Goal: Information Seeking & Learning: Learn about a topic

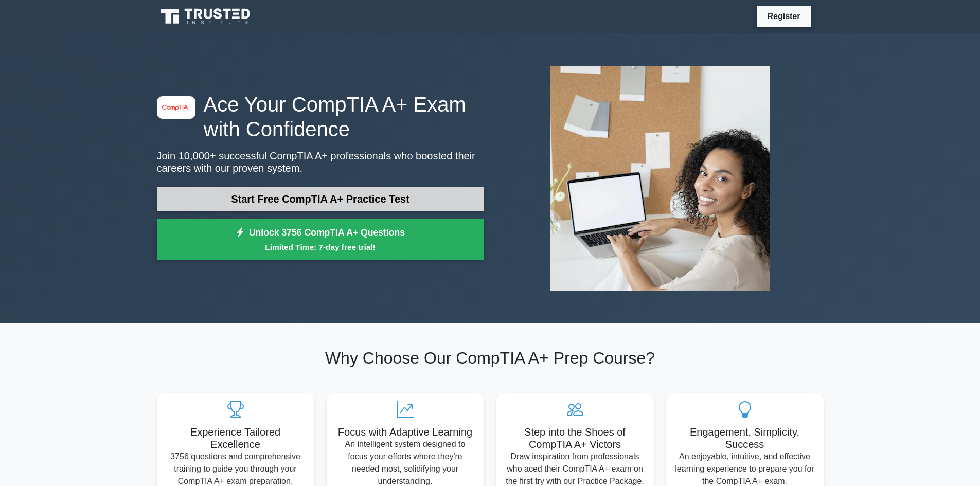
click at [342, 190] on link "Start Free CompTIA A+ Practice Test" at bounding box center [320, 199] width 327 height 25
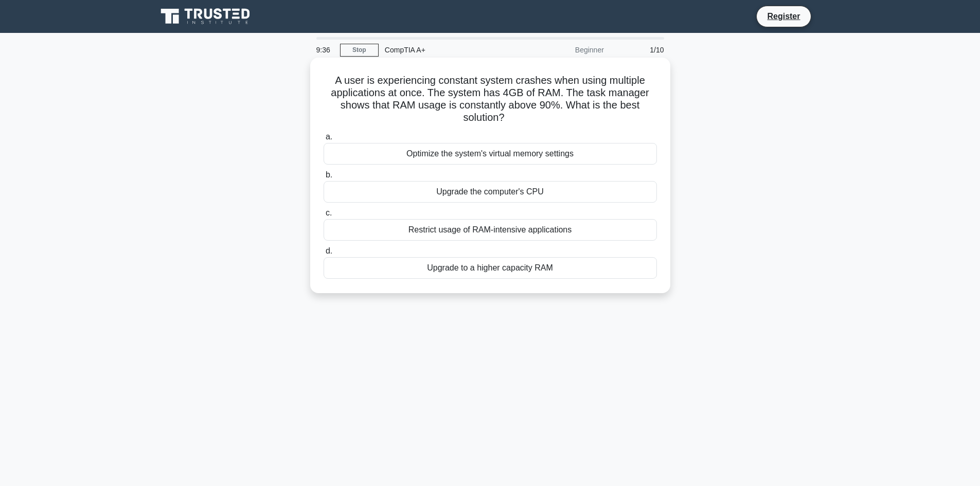
click at [549, 269] on div "Upgrade to a higher capacity RAM" at bounding box center [491, 268] width 334 height 22
click at [324, 255] on input "d. Upgrade to a higher capacity RAM" at bounding box center [324, 251] width 0 height 7
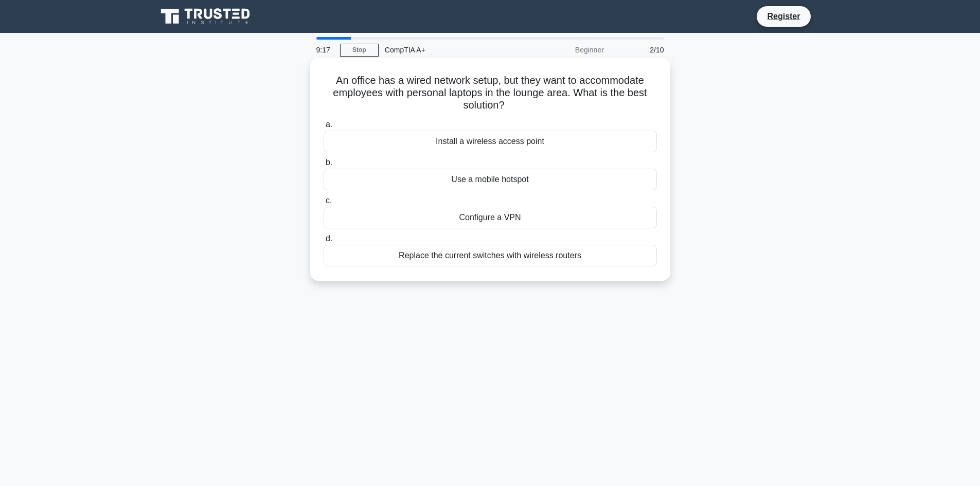
click at [533, 144] on div "Install a wireless access point" at bounding box center [491, 142] width 334 height 22
click at [324, 128] on input "a. Install a wireless access point" at bounding box center [324, 124] width 0 height 7
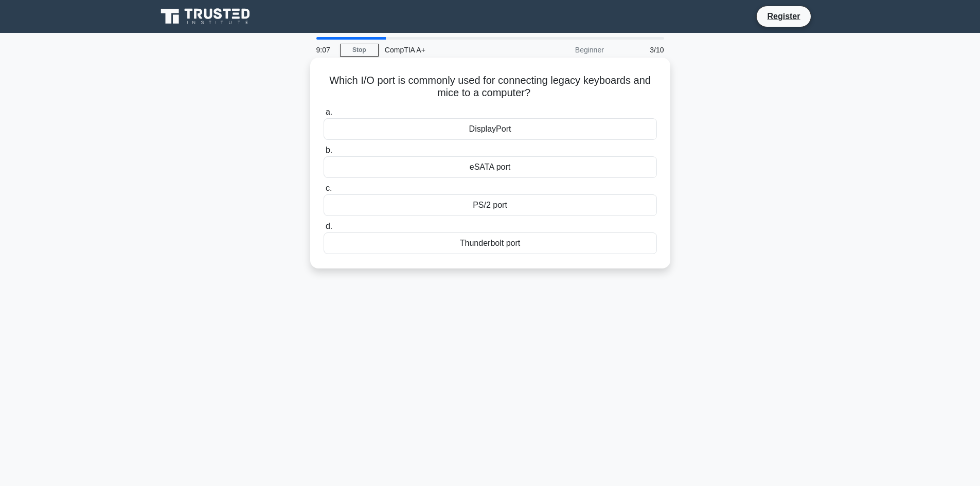
click at [529, 207] on div "PS/2 port" at bounding box center [491, 206] width 334 height 22
click at [324, 192] on input "c. PS/2 port" at bounding box center [324, 188] width 0 height 7
click at [467, 254] on div "Adaptive brightness" at bounding box center [491, 244] width 334 height 22
click at [324, 230] on input "d. Adaptive brightness" at bounding box center [324, 226] width 0 height 7
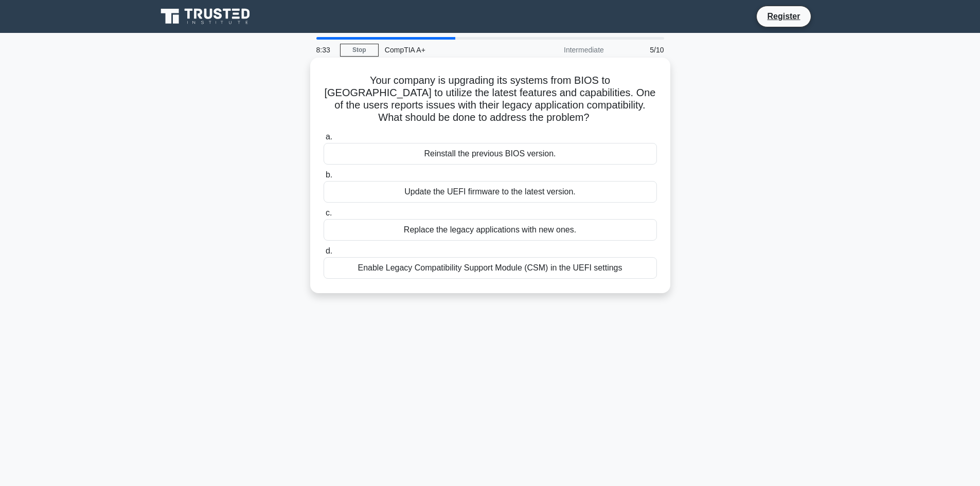
click at [601, 199] on div "Update the UEFI firmware to the latest version." at bounding box center [491, 192] width 334 height 22
click at [324, 179] on input "b. Update the UEFI firmware to the latest version." at bounding box center [324, 175] width 0 height 7
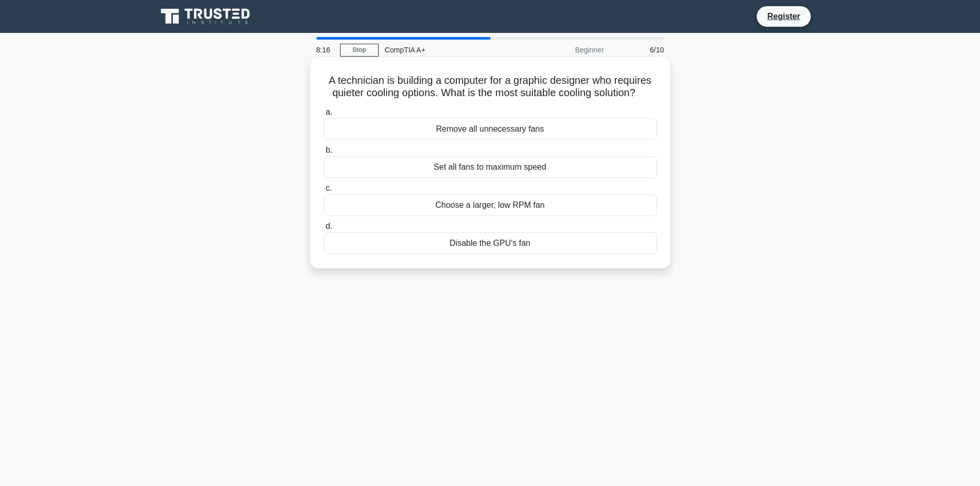
click at [605, 205] on div "Choose a larger, low RPM fan" at bounding box center [491, 206] width 334 height 22
click at [324, 192] on input "c. Choose a larger, low RPM fan" at bounding box center [324, 188] width 0 height 7
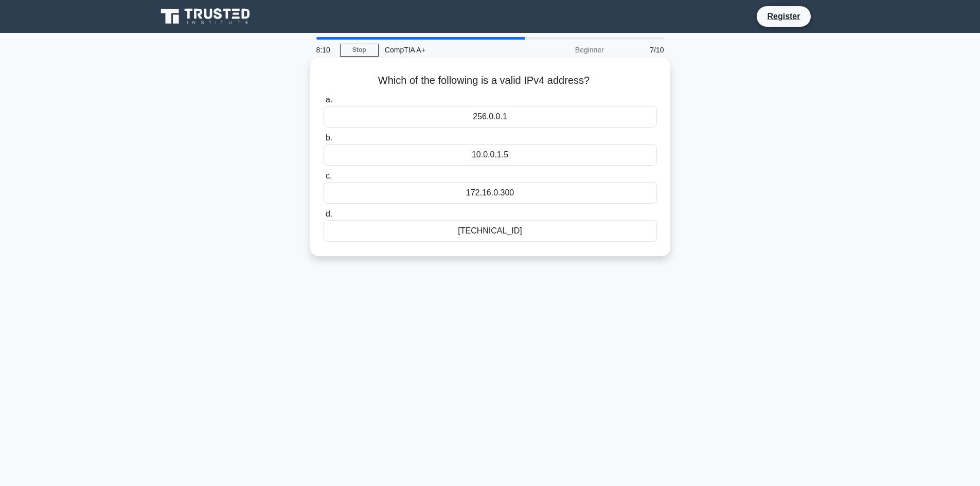
click at [529, 231] on div "192.168.0.1" at bounding box center [491, 231] width 334 height 22
click at [324, 218] on input "d. 192.168.0.1" at bounding box center [324, 214] width 0 height 7
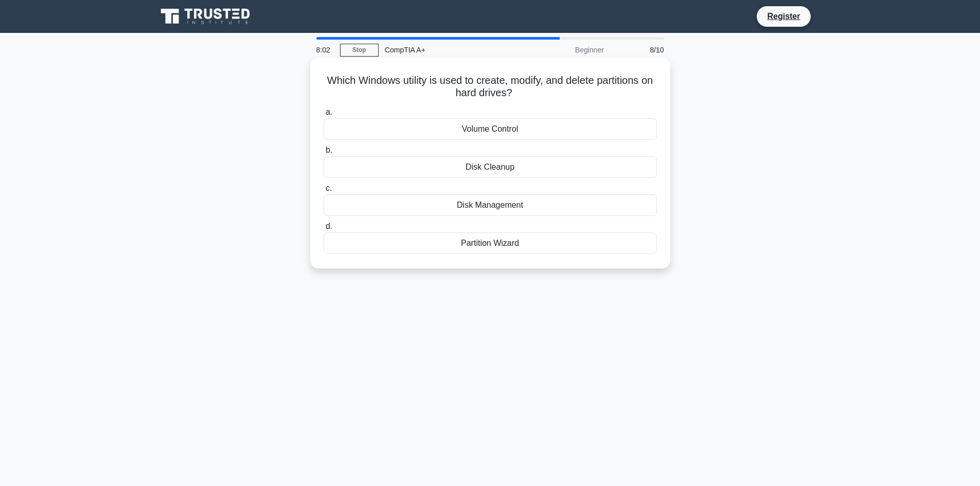
click at [489, 247] on div "Partition Wizard" at bounding box center [491, 244] width 334 height 22
click at [324, 230] on input "d. Partition Wizard" at bounding box center [324, 226] width 0 height 7
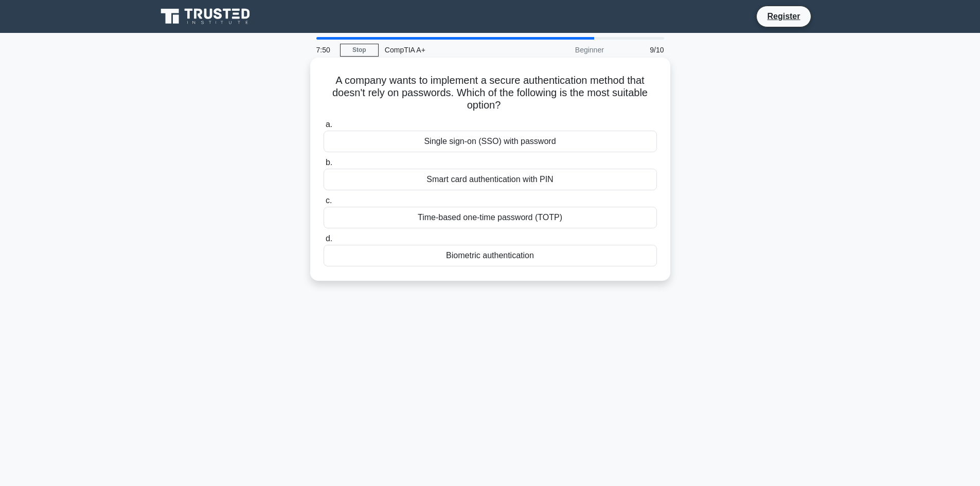
click at [564, 140] on div "Single sign-on (SSO) with password" at bounding box center [491, 142] width 334 height 22
click at [324, 128] on input "a. Single sign-on (SSO) with password" at bounding box center [324, 124] width 0 height 7
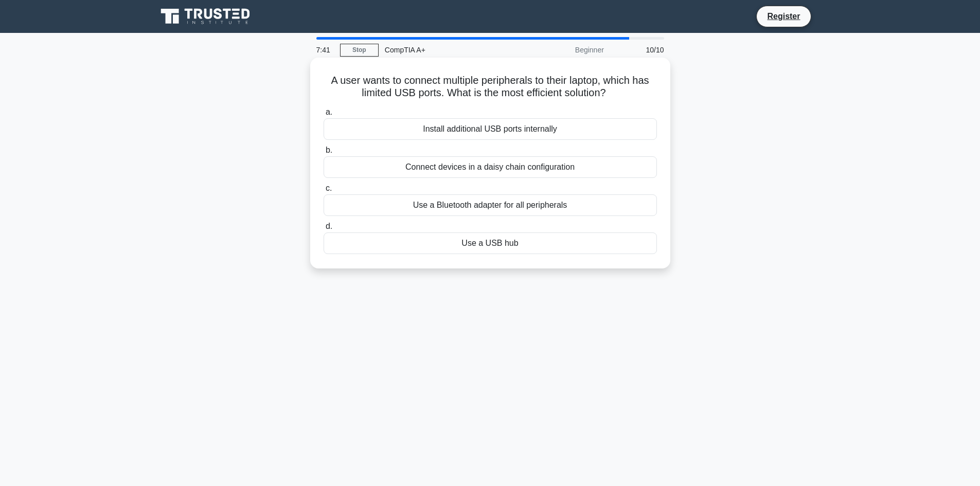
click at [515, 251] on div "Use a USB hub" at bounding box center [491, 244] width 334 height 22
click at [324, 230] on input "d. Use a USB hub" at bounding box center [324, 226] width 0 height 7
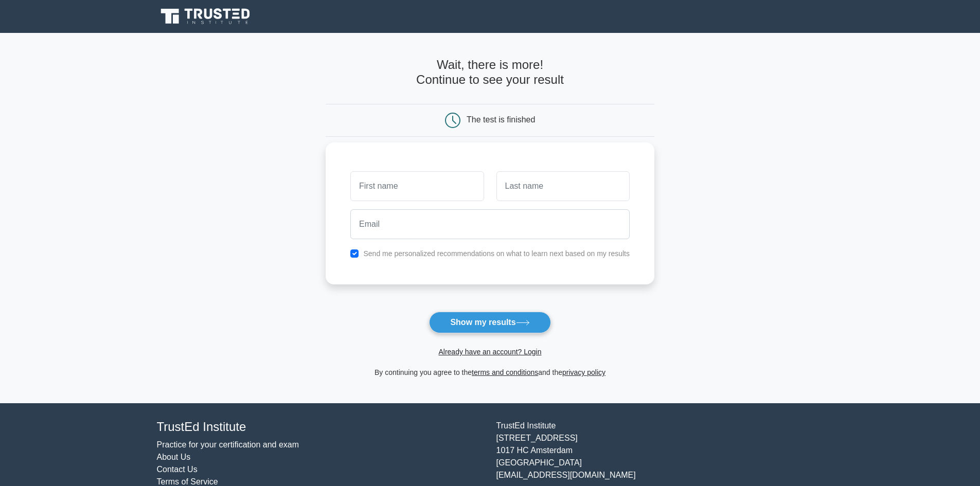
click at [491, 252] on label "Send me personalized recommendations on what to learn next based on my results" at bounding box center [496, 254] width 267 height 8
click at [392, 192] on input "text" at bounding box center [416, 186] width 133 height 30
type input "R"
click at [561, 189] on input "text" at bounding box center [563, 186] width 133 height 30
type input "P"
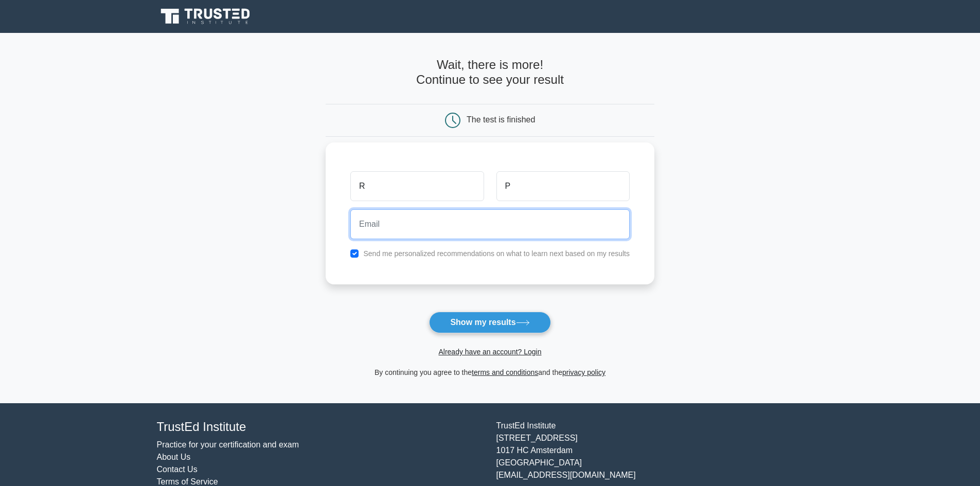
click at [454, 230] on input "email" at bounding box center [489, 224] width 279 height 30
type input "aimileey1123@gmail.com"
click at [429, 312] on button "Show my results" at bounding box center [489, 323] width 121 height 22
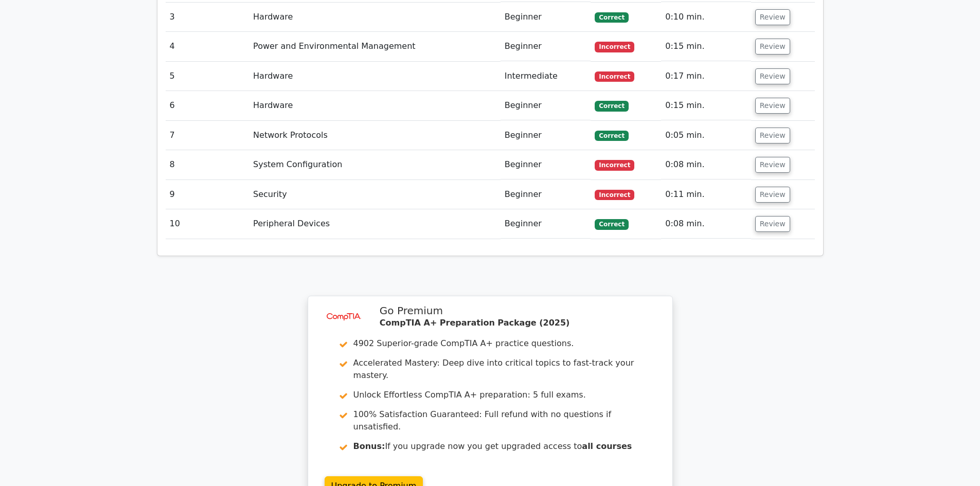
scroll to position [1081, 0]
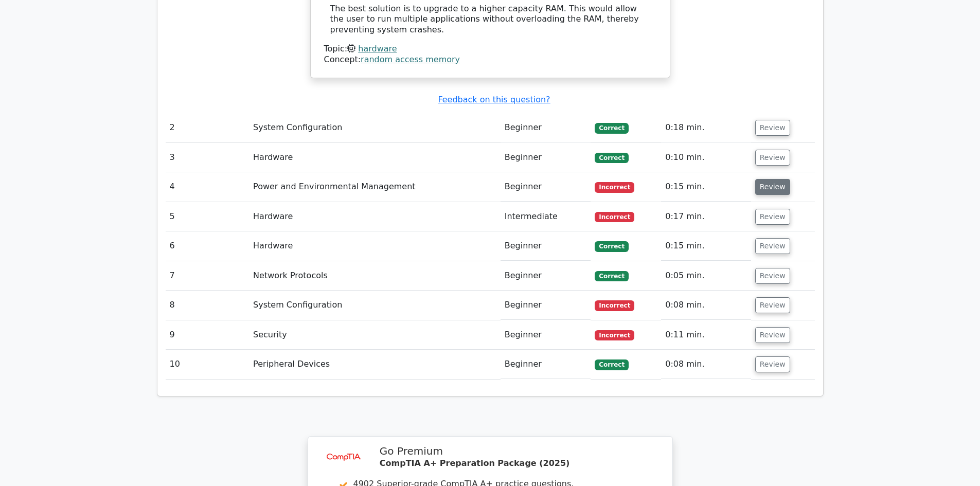
click at [778, 179] on button "Review" at bounding box center [773, 187] width 35 height 16
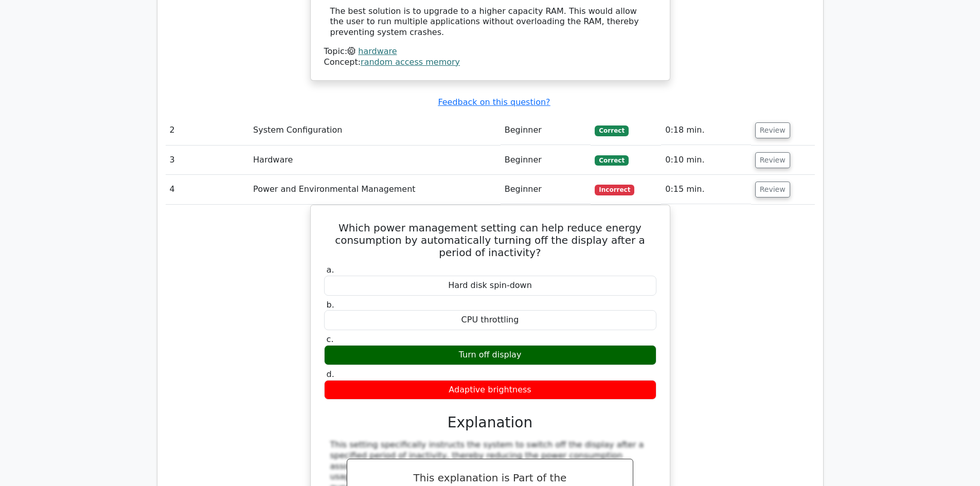
click at [834, 161] on main "image/svg+xml Go Premium CompTIA A+ Preparation Package (2025) 4902 Superior-gr…" at bounding box center [490, 57] width 980 height 2210
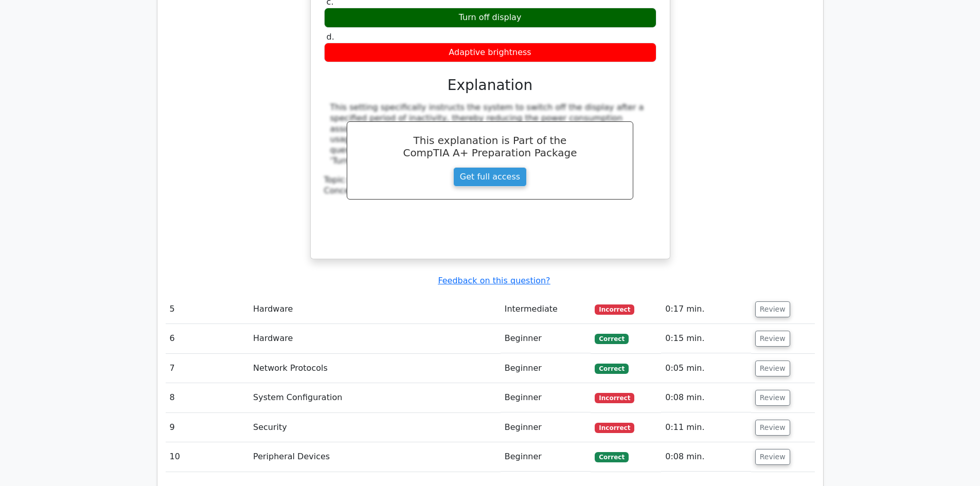
scroll to position [1441, 0]
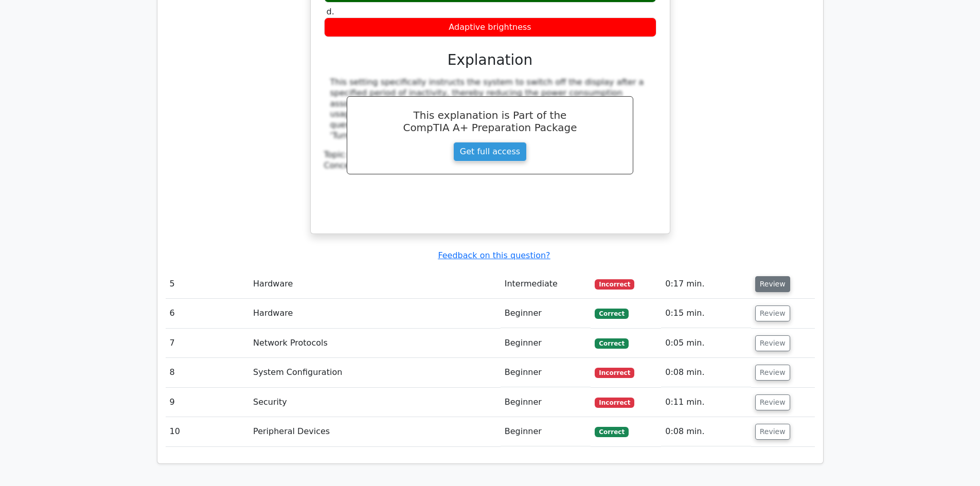
click at [773, 276] on button "Review" at bounding box center [773, 284] width 35 height 16
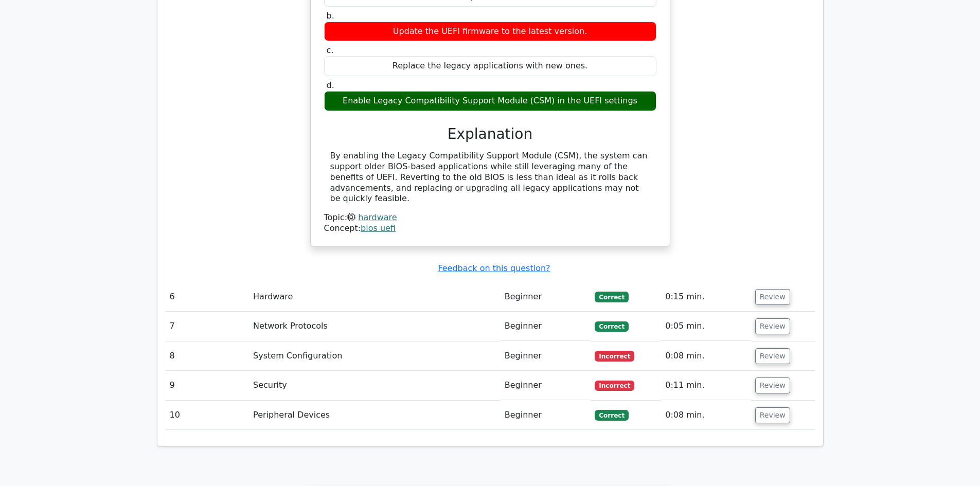
scroll to position [1853, 0]
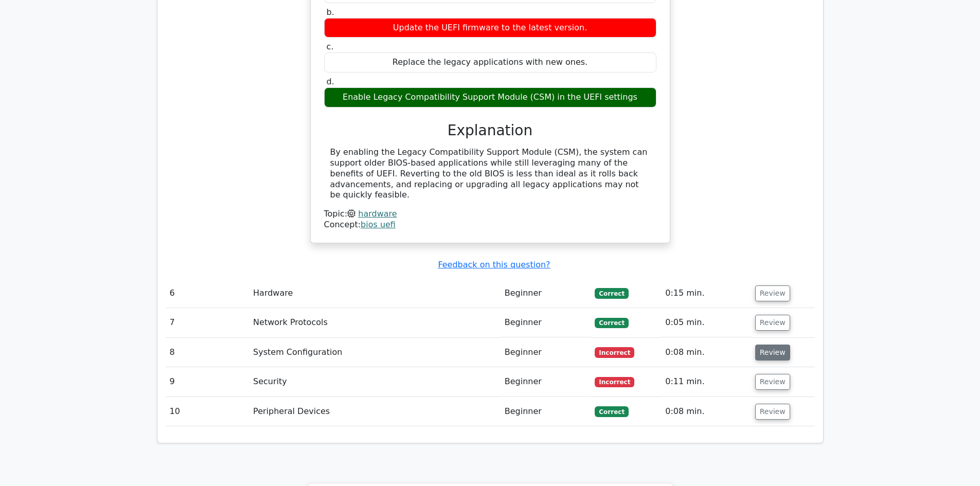
click at [769, 345] on button "Review" at bounding box center [773, 353] width 35 height 16
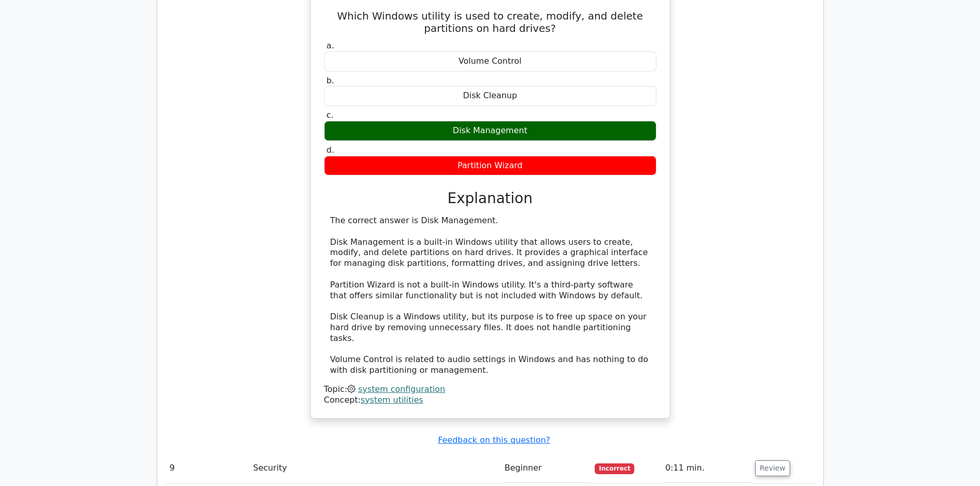
scroll to position [2368, 0]
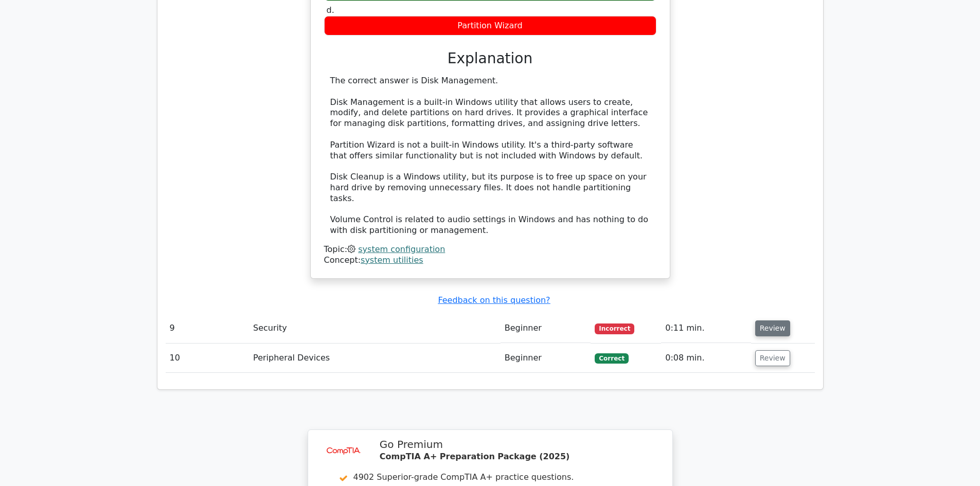
click at [778, 321] on button "Review" at bounding box center [773, 329] width 35 height 16
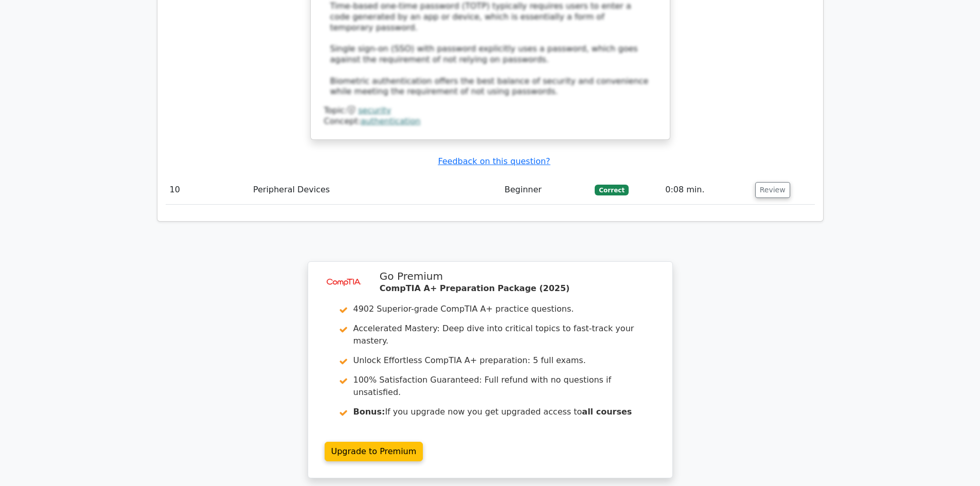
scroll to position [3140, 0]
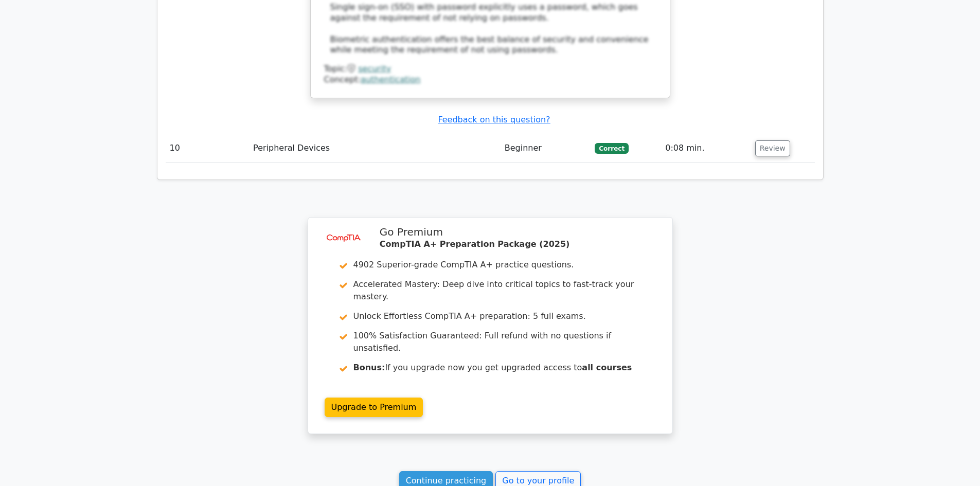
drag, startPoint x: 472, startPoint y: 400, endPoint x: 464, endPoint y: 397, distance: 9.5
click at [455, 471] on link "Continue practicing" at bounding box center [446, 481] width 94 height 20
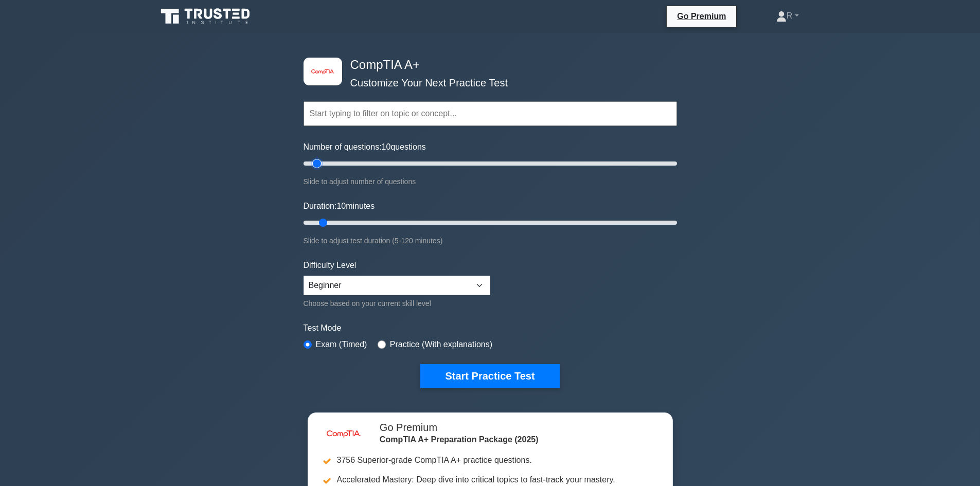
click at [321, 164] on input "Number of questions: 10 questions" at bounding box center [491, 163] width 374 height 12
click at [470, 377] on button "Start Practice Test" at bounding box center [489, 376] width 139 height 24
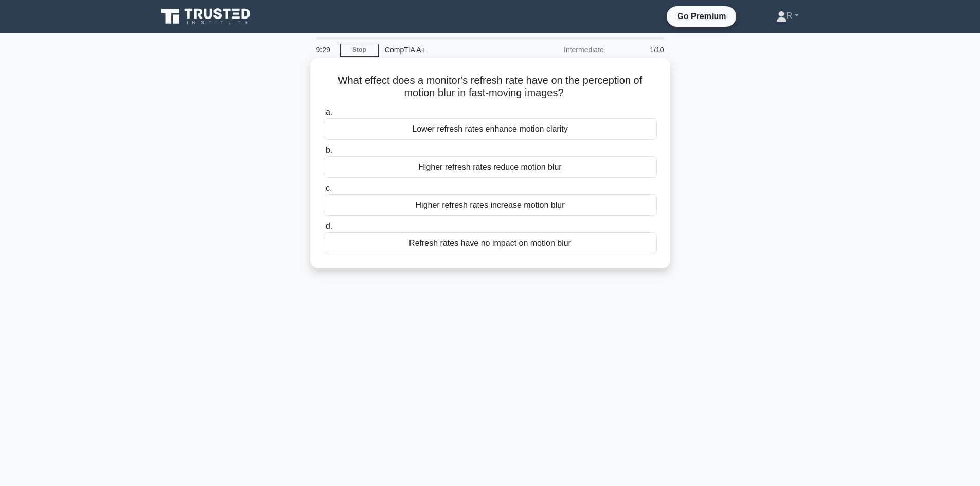
click at [515, 163] on div "Higher refresh rates reduce motion blur" at bounding box center [491, 167] width 334 height 22
click at [324, 154] on input "b. Higher refresh rates reduce motion blur" at bounding box center [324, 150] width 0 height 7
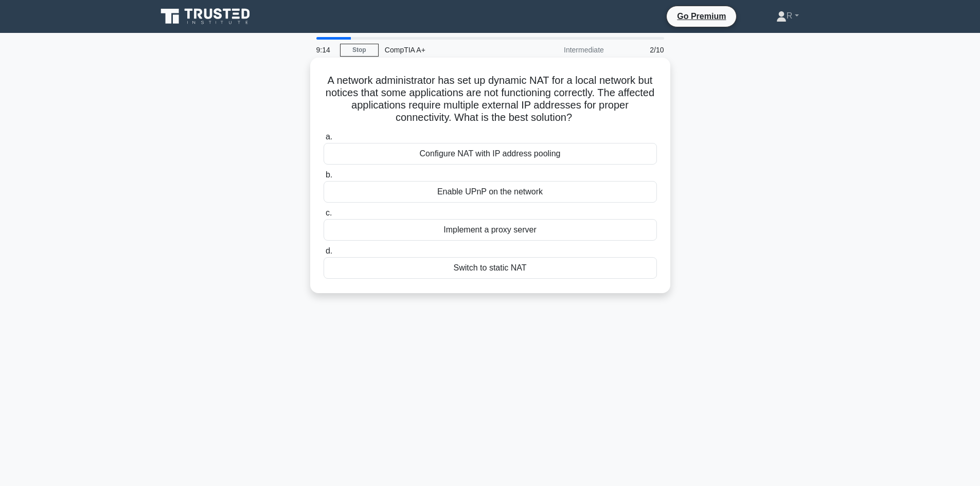
click at [567, 145] on div "Configure NAT with IP address pooling" at bounding box center [491, 154] width 334 height 22
click at [324, 141] on input "a. Configure NAT with IP address pooling" at bounding box center [324, 137] width 0 height 7
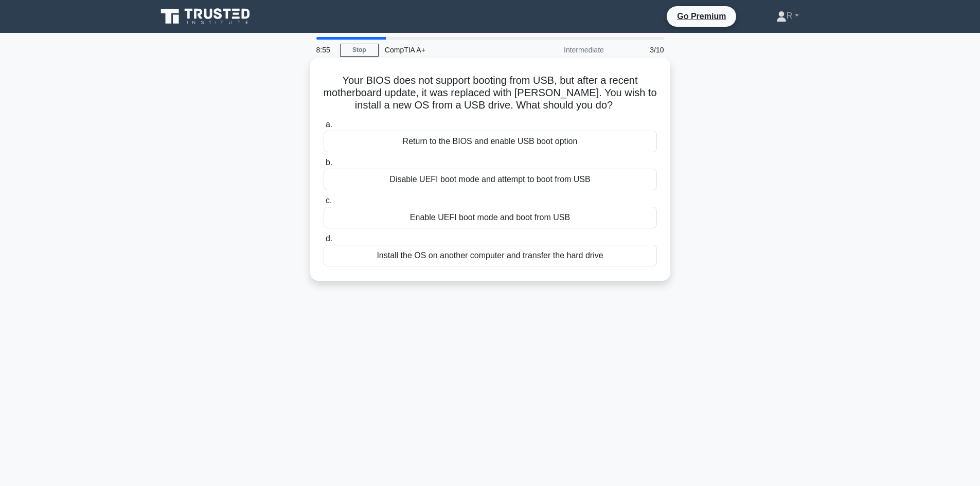
click at [515, 144] on div "Return to the BIOS and enable USB boot option" at bounding box center [491, 142] width 334 height 22
click at [324, 128] on input "a. Return to the BIOS and enable USB boot option" at bounding box center [324, 124] width 0 height 7
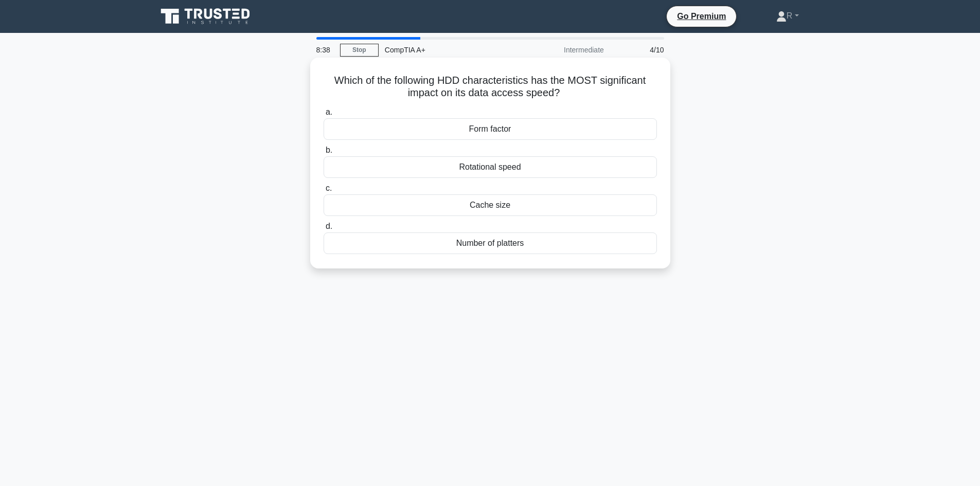
click at [499, 212] on div "Cache size" at bounding box center [491, 206] width 334 height 22
click at [324, 192] on input "c. Cache size" at bounding box center [324, 188] width 0 height 7
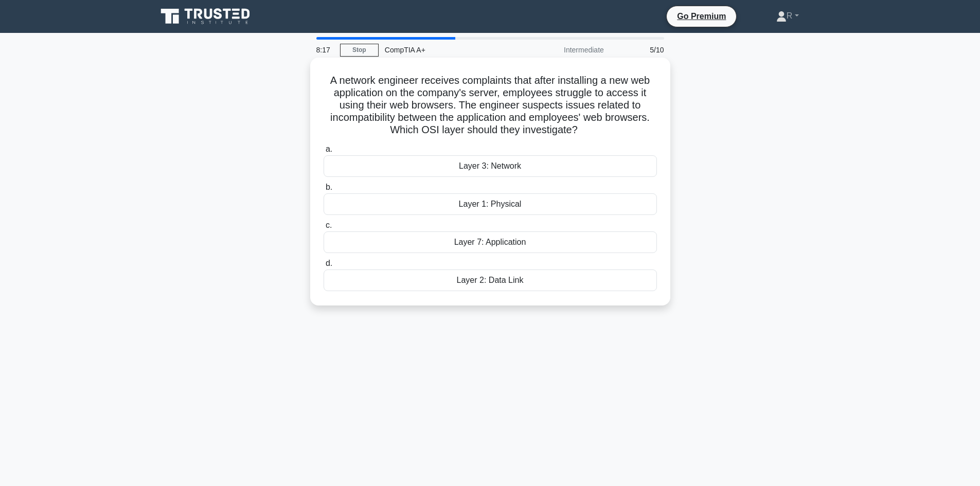
click at [503, 243] on div "Layer 7: Application" at bounding box center [491, 243] width 334 height 22
click at [324, 229] on input "c. Layer 7: Application" at bounding box center [324, 225] width 0 height 7
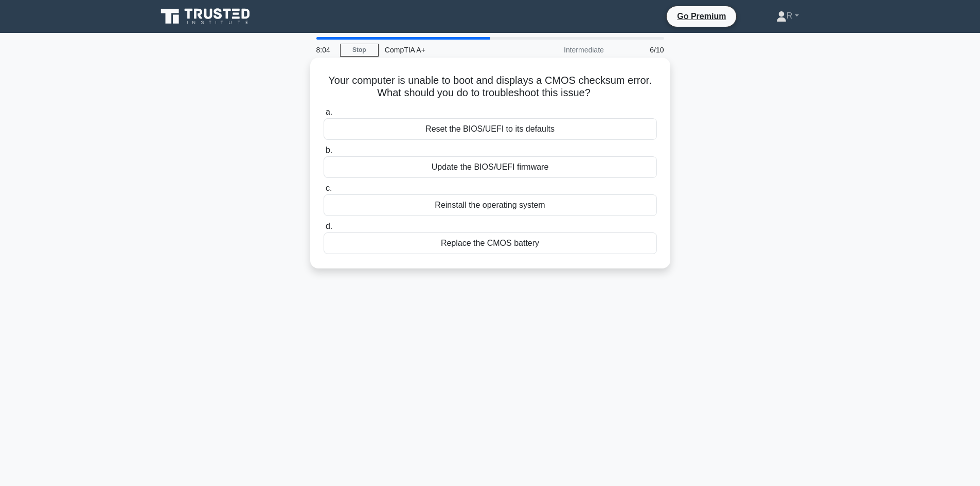
click at [481, 239] on div "Replace the CMOS battery" at bounding box center [491, 244] width 334 height 22
click at [324, 230] on input "d. Replace the CMOS battery" at bounding box center [324, 226] width 0 height 7
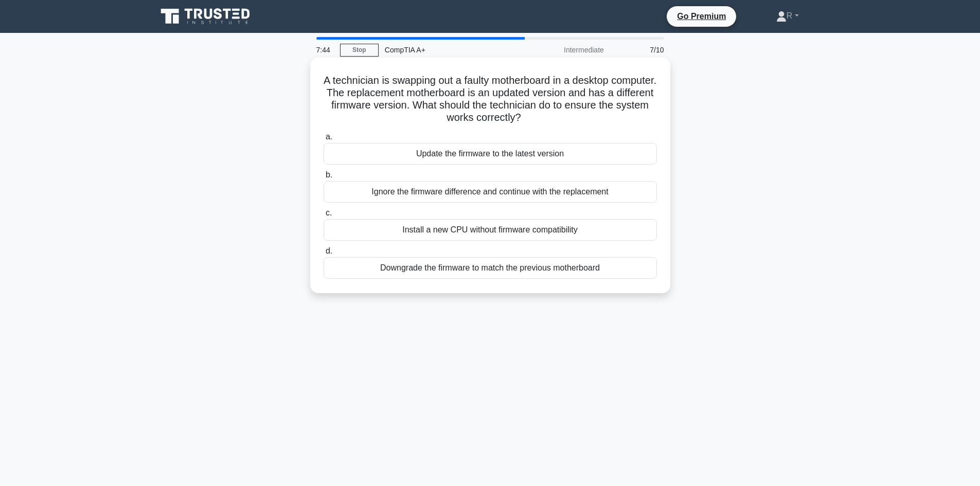
click at [391, 155] on div "Update the firmware to the latest version" at bounding box center [491, 154] width 334 height 22
click at [324, 141] on input "a. Update the firmware to the latest version" at bounding box center [324, 137] width 0 height 7
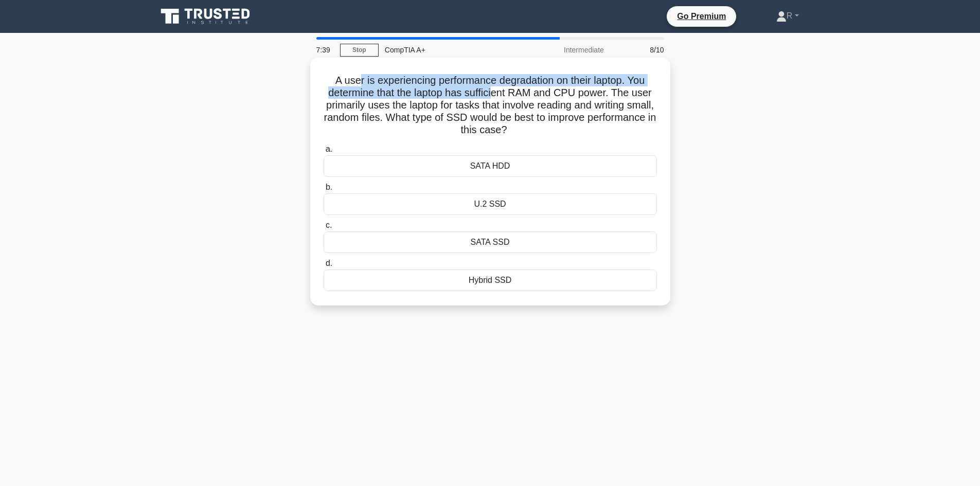
drag, startPoint x: 357, startPoint y: 81, endPoint x: 495, endPoint y: 87, distance: 138.1
click at [495, 87] on h5 "A user is experiencing performance degradation on their laptop. You determine t…" at bounding box center [491, 105] width 336 height 63
click at [509, 85] on h5 "A user is experiencing performance degradation on their laptop. You determine t…" at bounding box center [491, 105] width 336 height 63
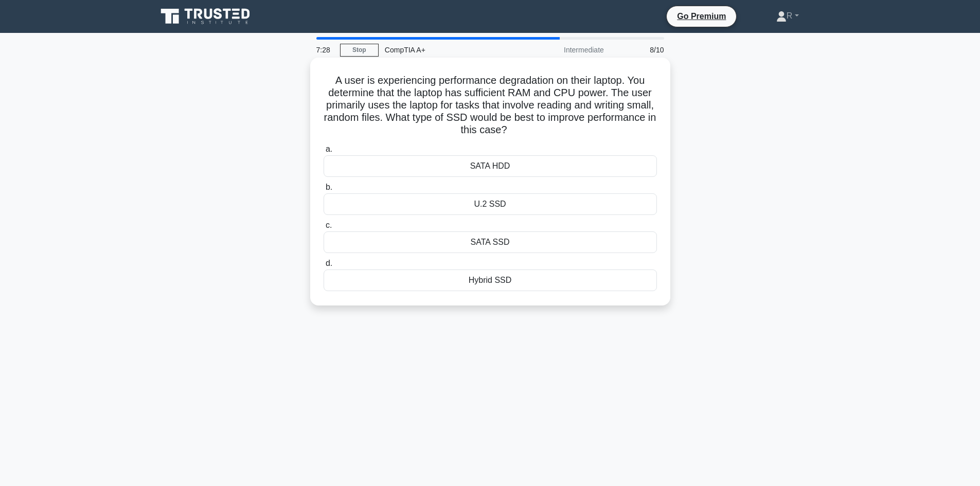
click at [511, 248] on div "SATA SSD" at bounding box center [491, 243] width 334 height 22
click at [324, 229] on input "c. SATA SSD" at bounding box center [324, 225] width 0 height 7
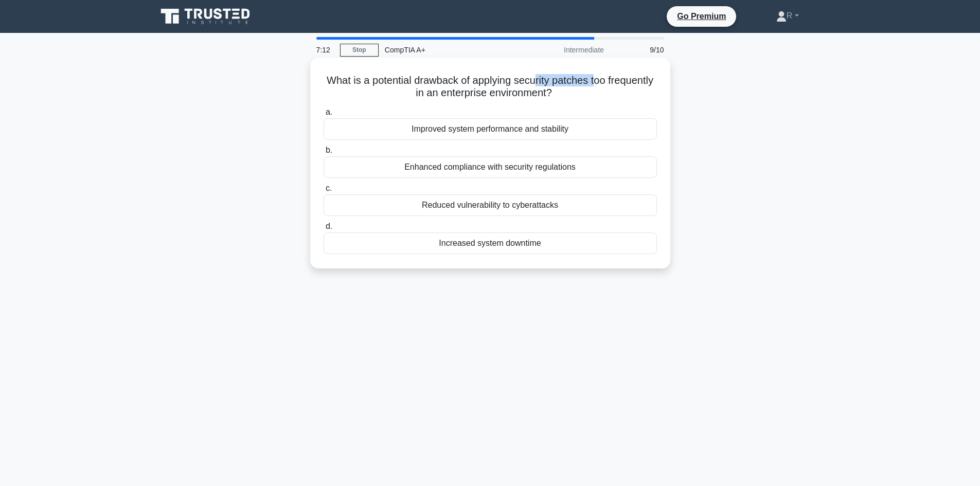
drag, startPoint x: 568, startPoint y: 83, endPoint x: 621, endPoint y: 83, distance: 53.5
click at [621, 83] on h5 "What is a potential drawback of applying security patches too frequently in an …" at bounding box center [491, 87] width 336 height 26
click at [461, 89] on h5 "What is a potential drawback of applying security patches too frequently in an …" at bounding box center [491, 87] width 336 height 26
drag, startPoint x: 385, startPoint y: 93, endPoint x: 626, endPoint y: 101, distance: 240.5
click at [626, 101] on div "What is a potential drawback of applying security patches too frequently in an …" at bounding box center [490, 163] width 352 height 203
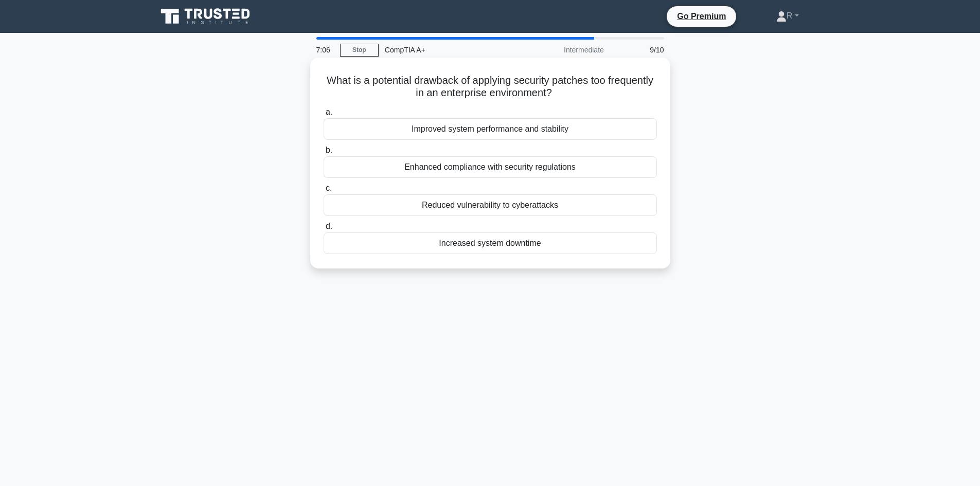
click at [426, 84] on h5 "What is a potential drawback of applying security patches too frequently in an …" at bounding box center [491, 87] width 336 height 26
click at [466, 168] on div "Enhanced compliance with security regulations" at bounding box center [491, 167] width 334 height 22
click at [324, 154] on input "b. Enhanced compliance with security regulations" at bounding box center [324, 150] width 0 height 7
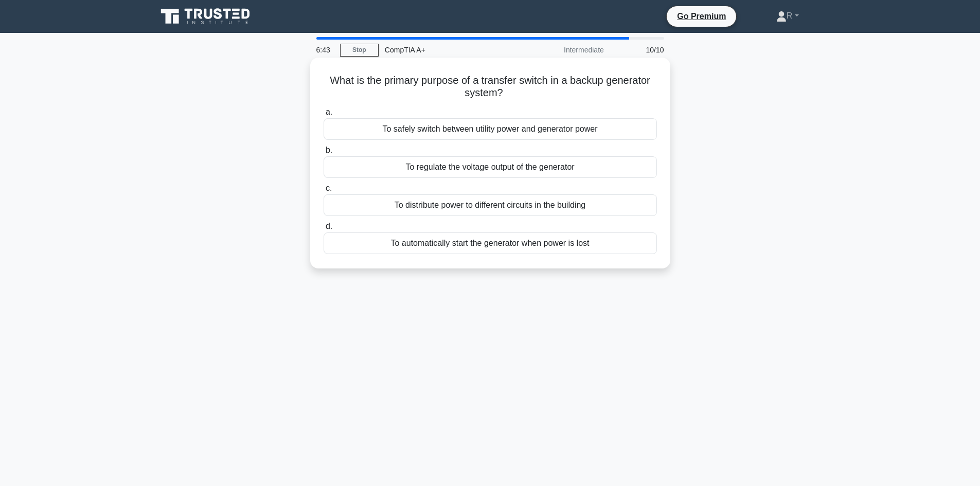
click at [439, 238] on div "To automatically start the generator when power is lost" at bounding box center [491, 244] width 334 height 22
click at [324, 230] on input "d. To automatically start the generator when power is lost" at bounding box center [324, 226] width 0 height 7
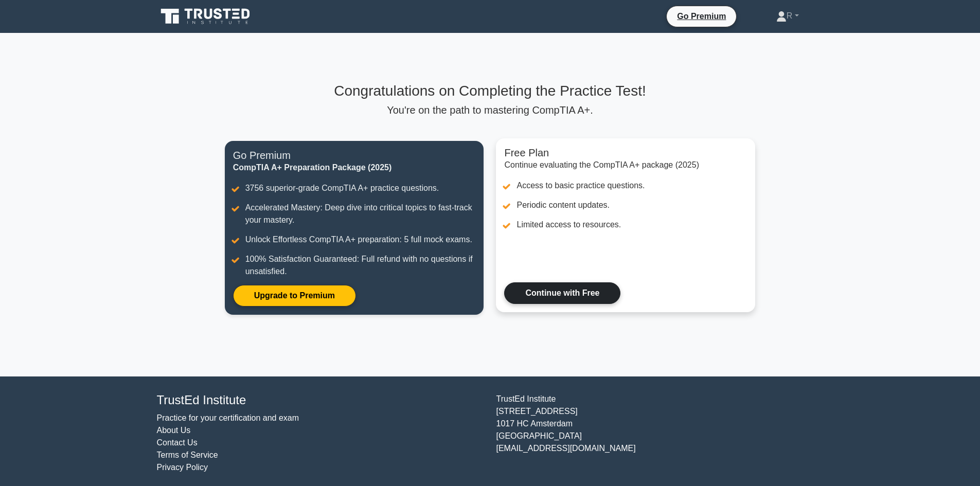
scroll to position [4, 0]
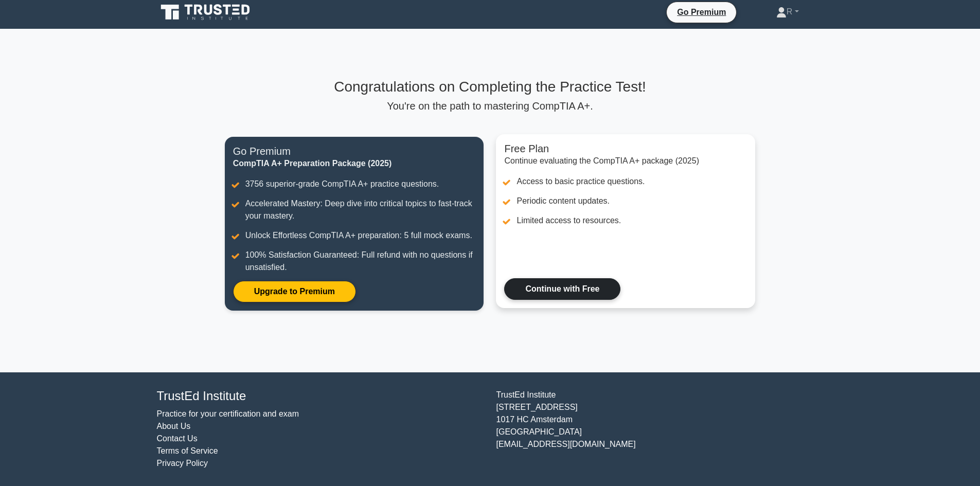
click at [541, 286] on link "Continue with Free" at bounding box center [562, 289] width 116 height 22
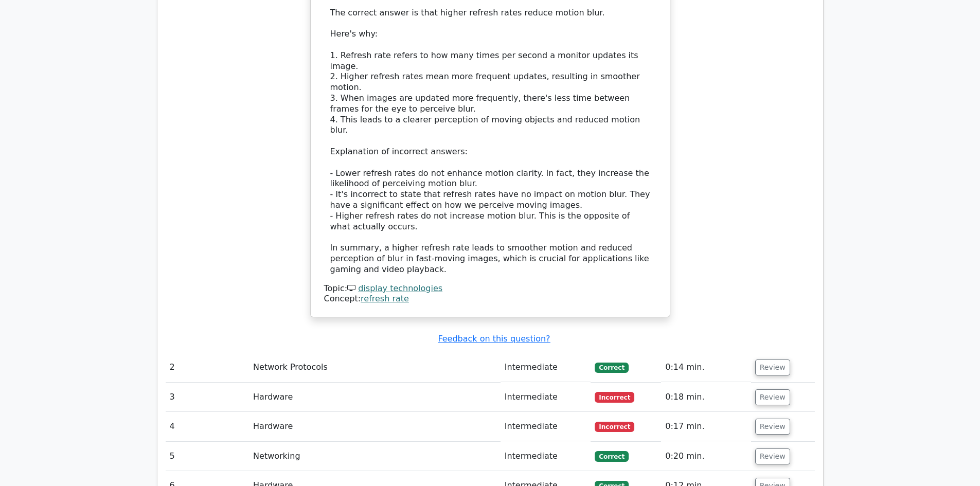
scroll to position [1338, 0]
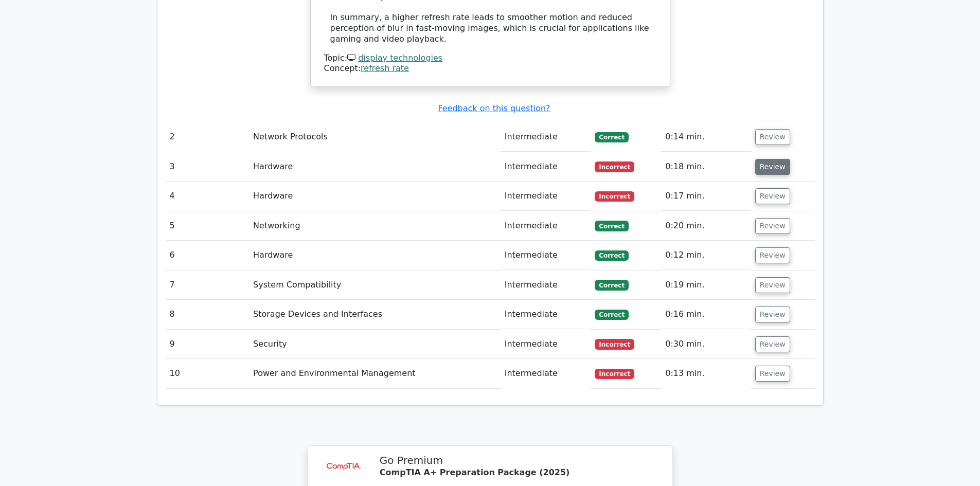
click at [768, 159] on button "Review" at bounding box center [773, 167] width 35 height 16
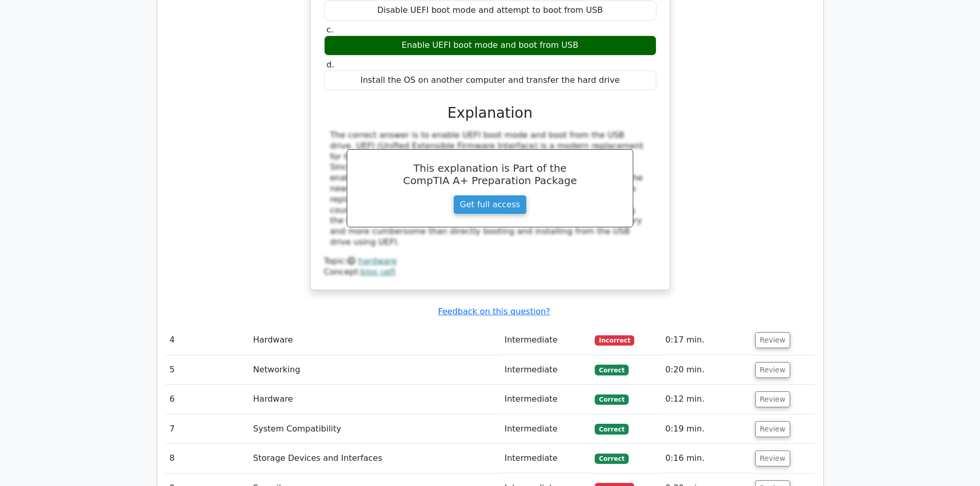
scroll to position [1647, 0]
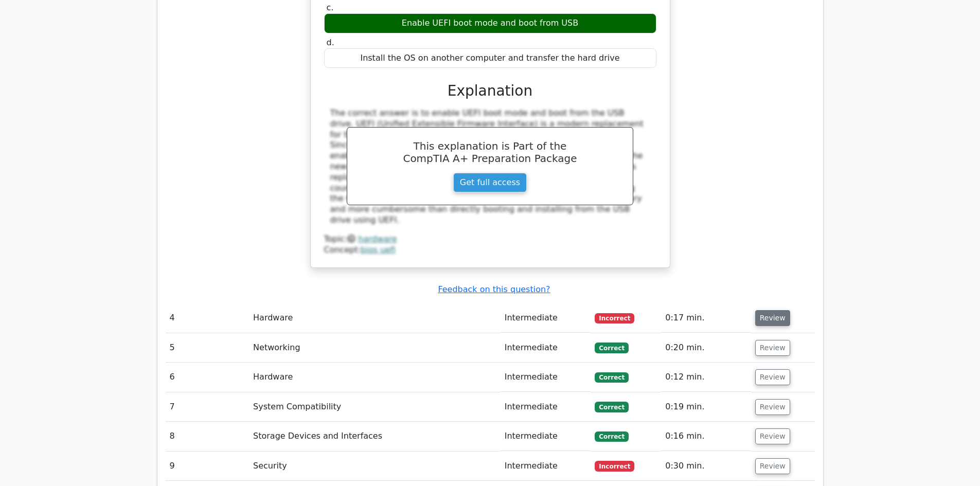
click at [762, 310] on button "Review" at bounding box center [773, 318] width 35 height 16
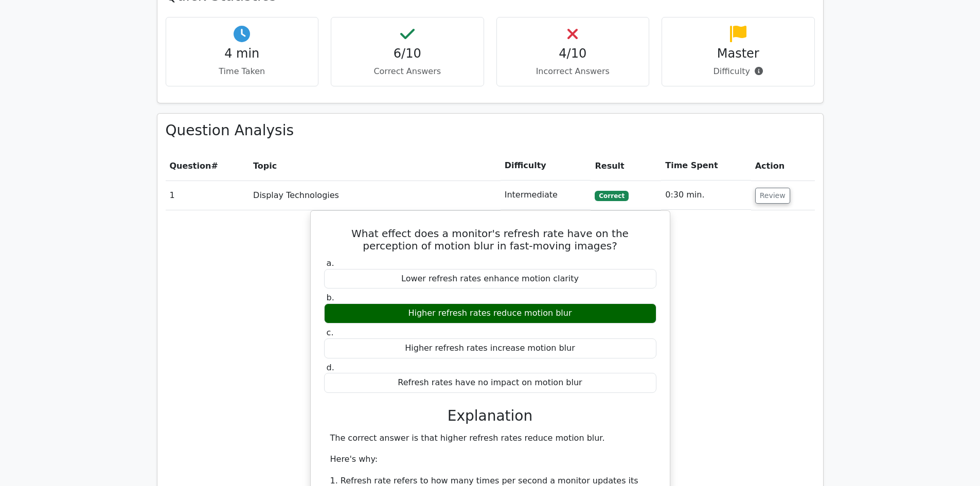
scroll to position [219, 0]
